Goal: Information Seeking & Learning: Compare options

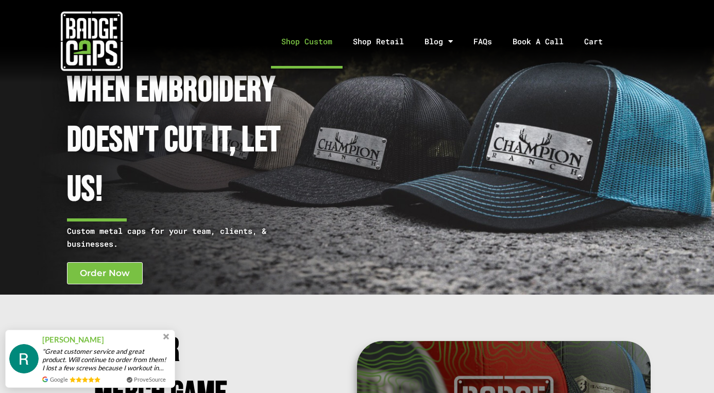
click at [301, 41] on link "Shop Custom" at bounding box center [307, 41] width 72 height 54
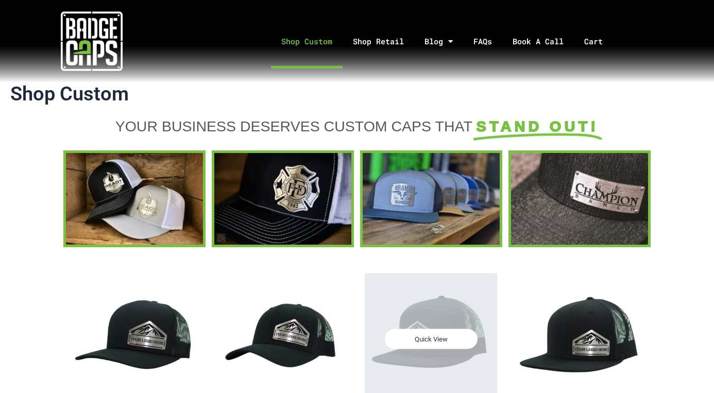
click at [441, 342] on span "Quick View" at bounding box center [431, 339] width 93 height 20
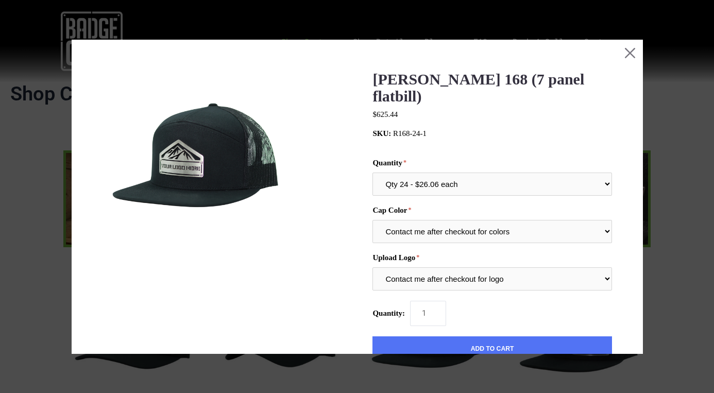
click at [192, 163] on img at bounding box center [198, 165] width 191 height 191
click at [630, 54] on button "Close this dialog window" at bounding box center [630, 52] width 26 height 26
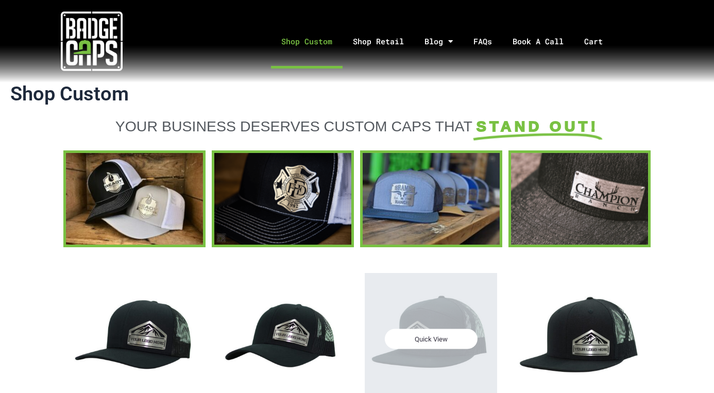
scroll to position [12, 0]
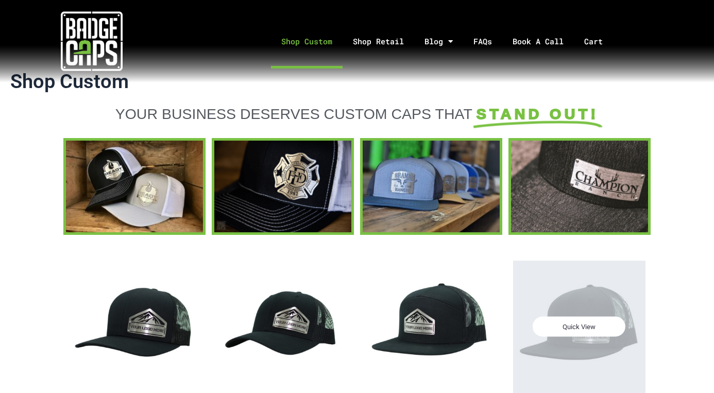
click at [569, 326] on span "Quick View" at bounding box center [579, 327] width 93 height 20
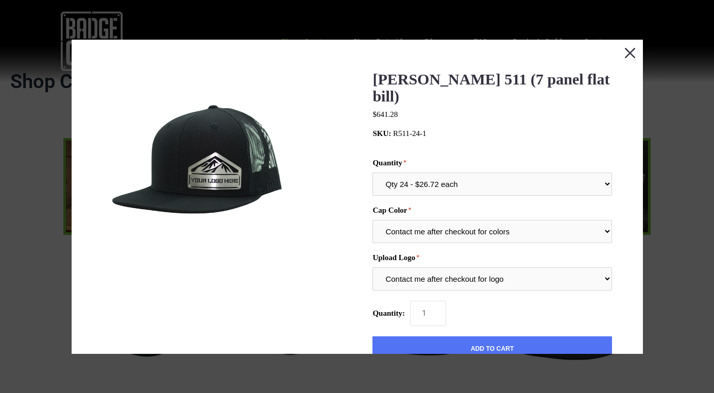
click at [627, 47] on button "Close this dialog window" at bounding box center [630, 52] width 26 height 26
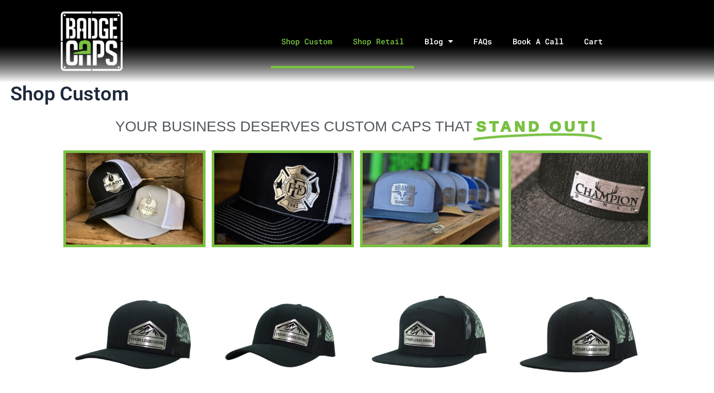
click at [365, 44] on link "Shop Retail" at bounding box center [379, 41] width 72 height 54
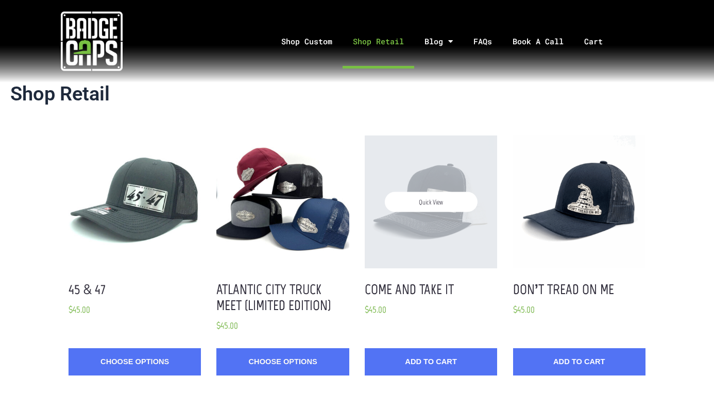
click at [438, 236] on div "Quick View" at bounding box center [431, 202] width 132 height 132
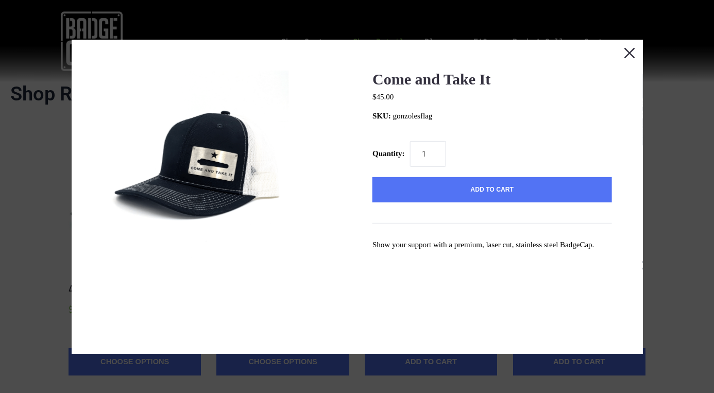
click at [630, 48] on button "Close this dialog window" at bounding box center [630, 52] width 26 height 26
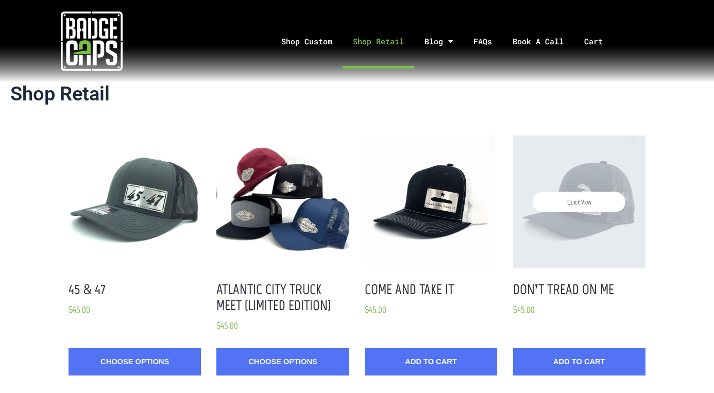
click at [569, 249] on div "Quick View" at bounding box center [579, 202] width 132 height 132
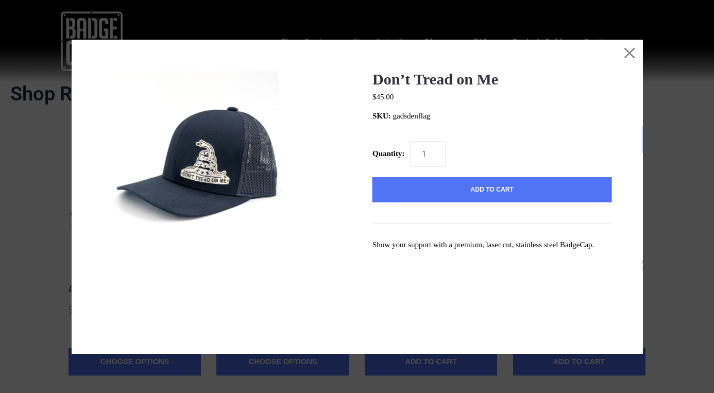
click at [221, 168] on img at bounding box center [198, 165] width 191 height 191
click at [201, 172] on img at bounding box center [198, 165] width 191 height 191
click at [632, 49] on button "Close this dialog window" at bounding box center [630, 52] width 26 height 26
